Goal: Task Accomplishment & Management: Manage account settings

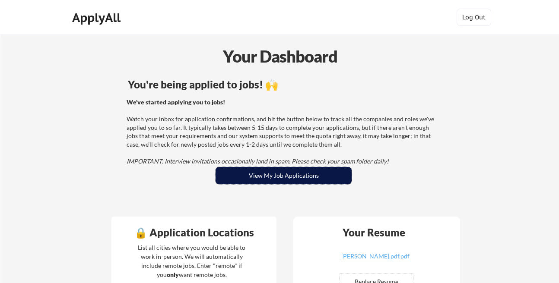
click at [313, 182] on button "View My Job Applications" at bounding box center [283, 175] width 136 height 17
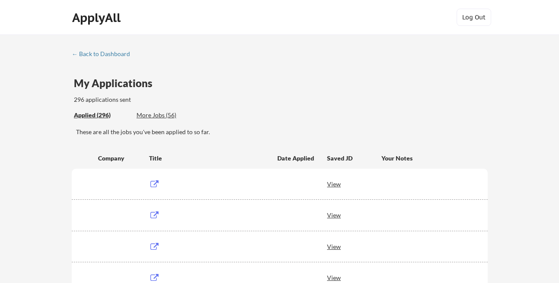
click at [161, 118] on div "More Jobs (56)" at bounding box center [167, 115] width 63 height 9
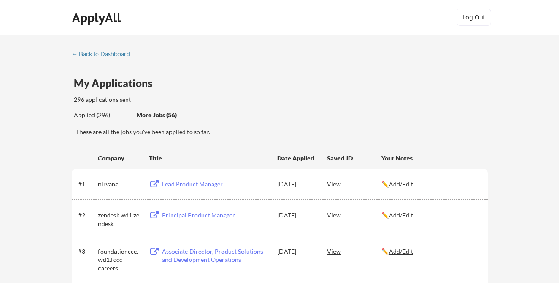
click at [165, 114] on div "More Jobs (56)" at bounding box center [167, 115] width 63 height 9
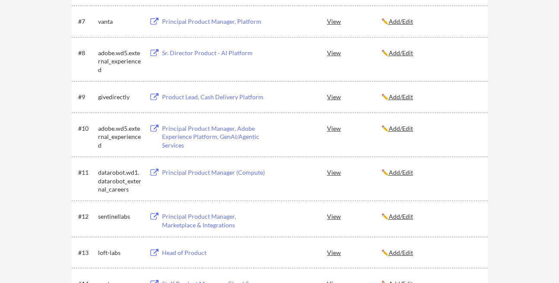
scroll to position [369, 0]
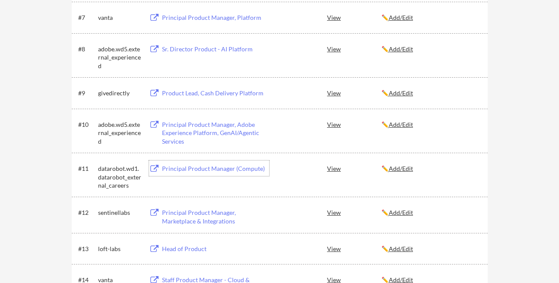
click at [216, 168] on div "Principal Product Manager (Compute)" at bounding box center [215, 168] width 107 height 9
click at [191, 167] on div "Principal Product Manager (Compute)" at bounding box center [215, 168] width 107 height 9
click at [387, 186] on div "#11 datarobot.wd1.datarobot_external_careers Principal Product Manager (Compute…" at bounding box center [278, 175] width 401 height 28
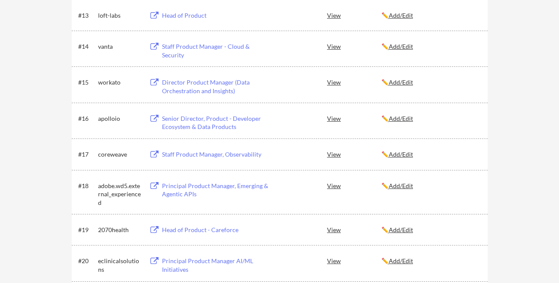
scroll to position [607, 0]
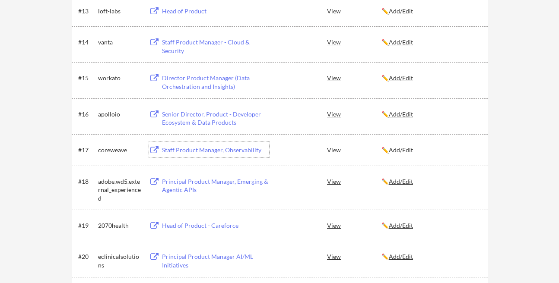
click at [227, 149] on div "Staff Product Manager, Observability" at bounding box center [215, 150] width 107 height 9
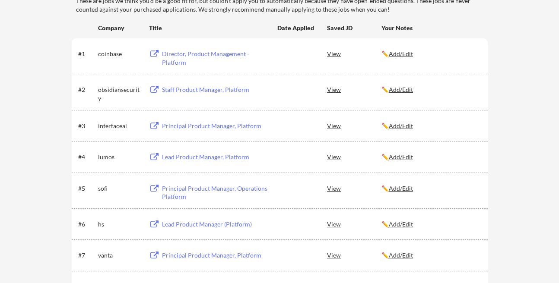
scroll to position [129, 0]
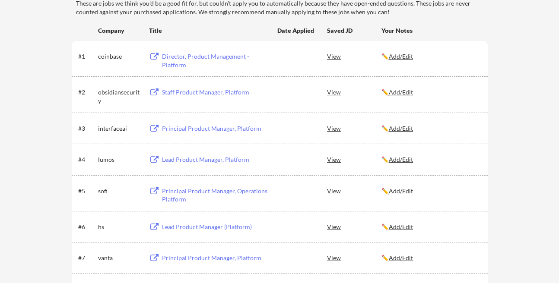
click at [239, 130] on div "Principal Product Manager, Platform" at bounding box center [215, 128] width 107 height 9
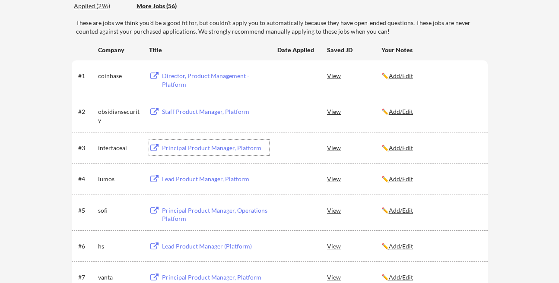
scroll to position [133, 0]
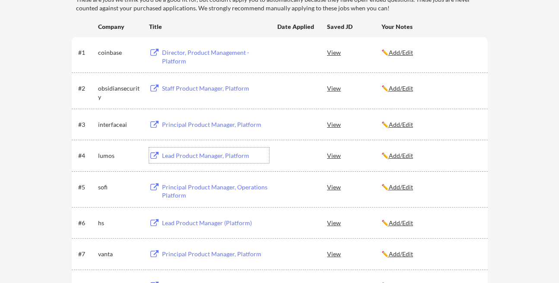
click at [192, 158] on div "Lead Product Manager, Platform" at bounding box center [215, 156] width 107 height 9
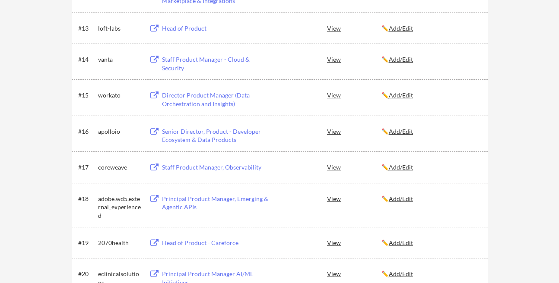
scroll to position [590, 0]
click at [185, 139] on div "Senior Director, Product - Developer Ecosystem & Data Products" at bounding box center [215, 135] width 107 height 17
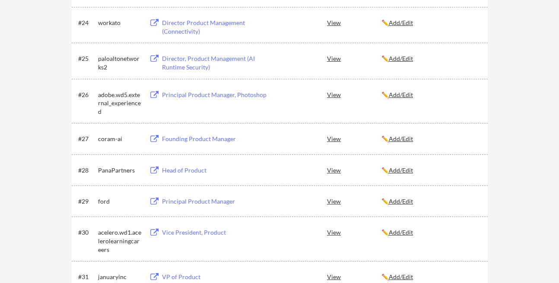
scroll to position [981, 0]
click at [216, 203] on div "Principal Product Manager" at bounding box center [215, 201] width 107 height 9
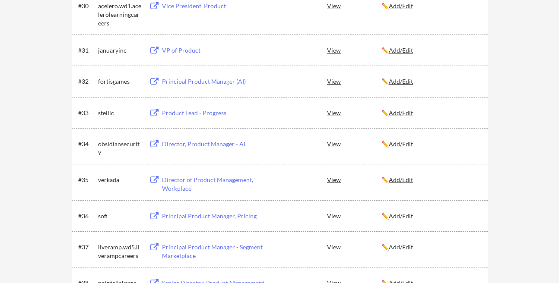
scroll to position [1086, 0]
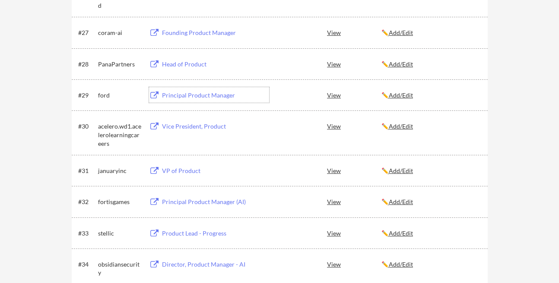
click at [186, 172] on div "VP of Product" at bounding box center [215, 171] width 107 height 9
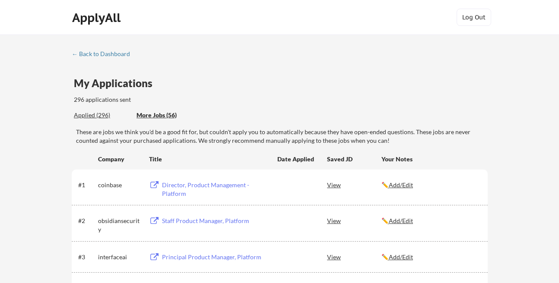
scroll to position [0, 0]
click at [99, 115] on div "Applied (296)" at bounding box center [102, 115] width 56 height 9
